Goal: Task Accomplishment & Management: Use online tool/utility

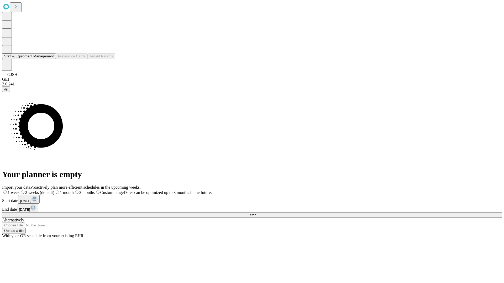
click at [49, 59] on button "Staff & Equipment Management" at bounding box center [29, 57] width 54 height 6
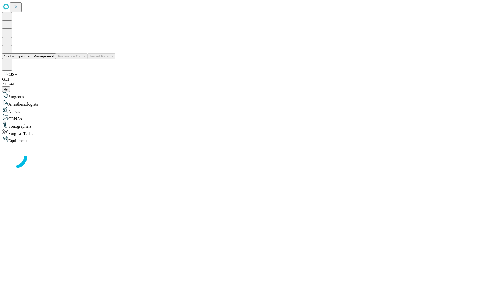
click at [50, 59] on button "Staff & Equipment Management" at bounding box center [29, 57] width 54 height 6
